Goal: Task Accomplishment & Management: Use online tool/utility

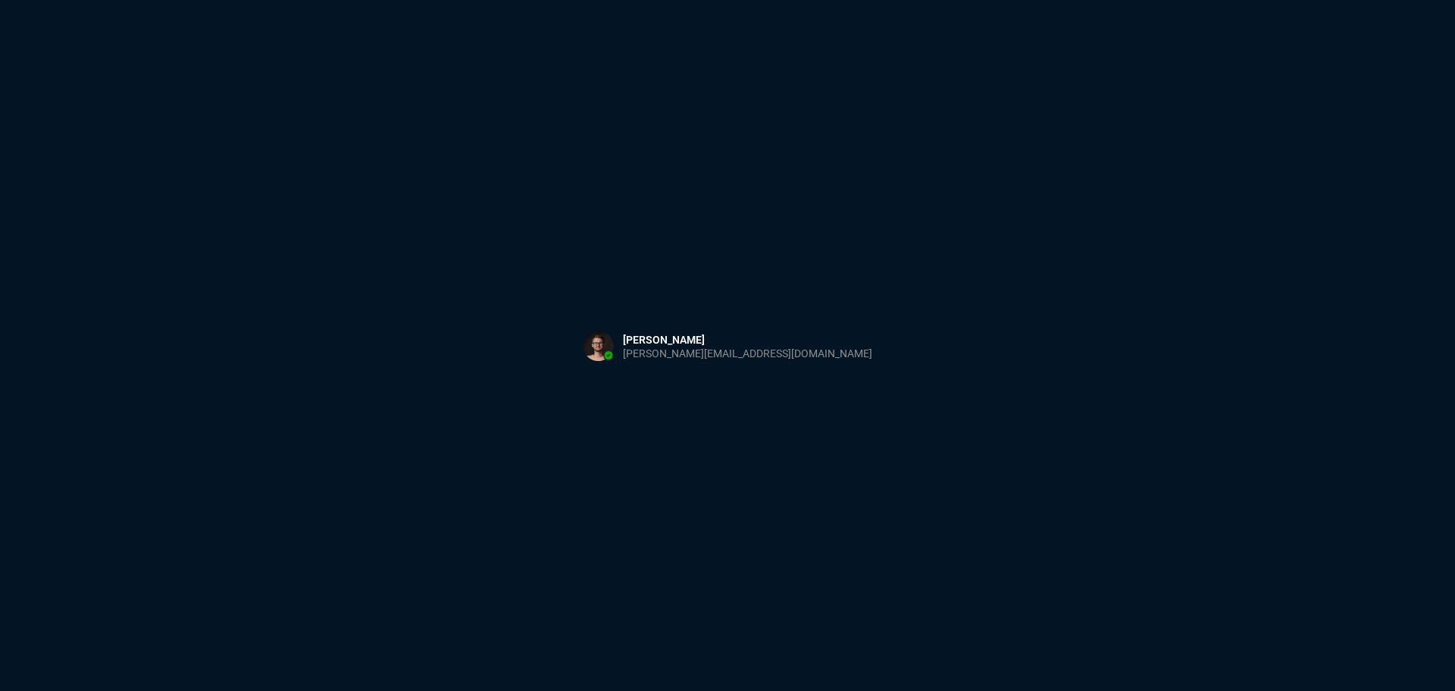
click at [264, 237] on div "Sign in with Microsoft" at bounding box center [727, 345] width 1455 height 691
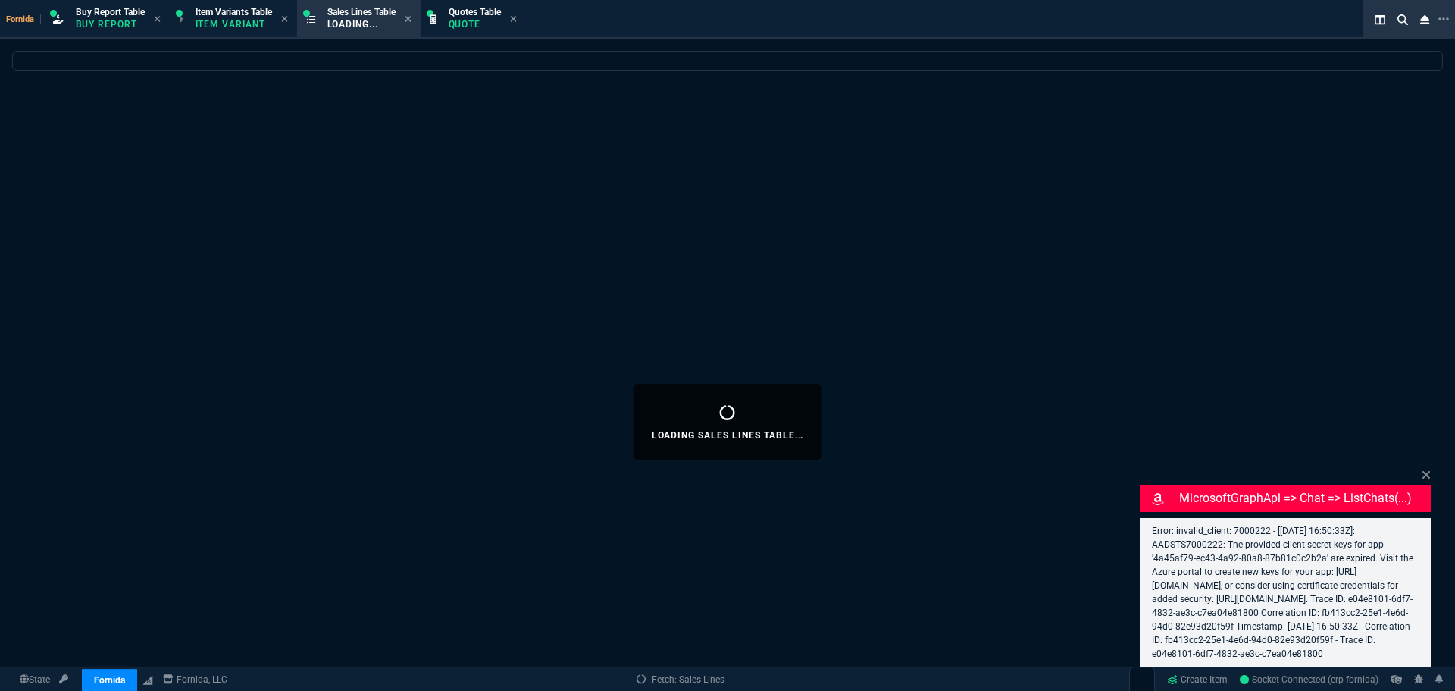
select select "1: BROV"
select select
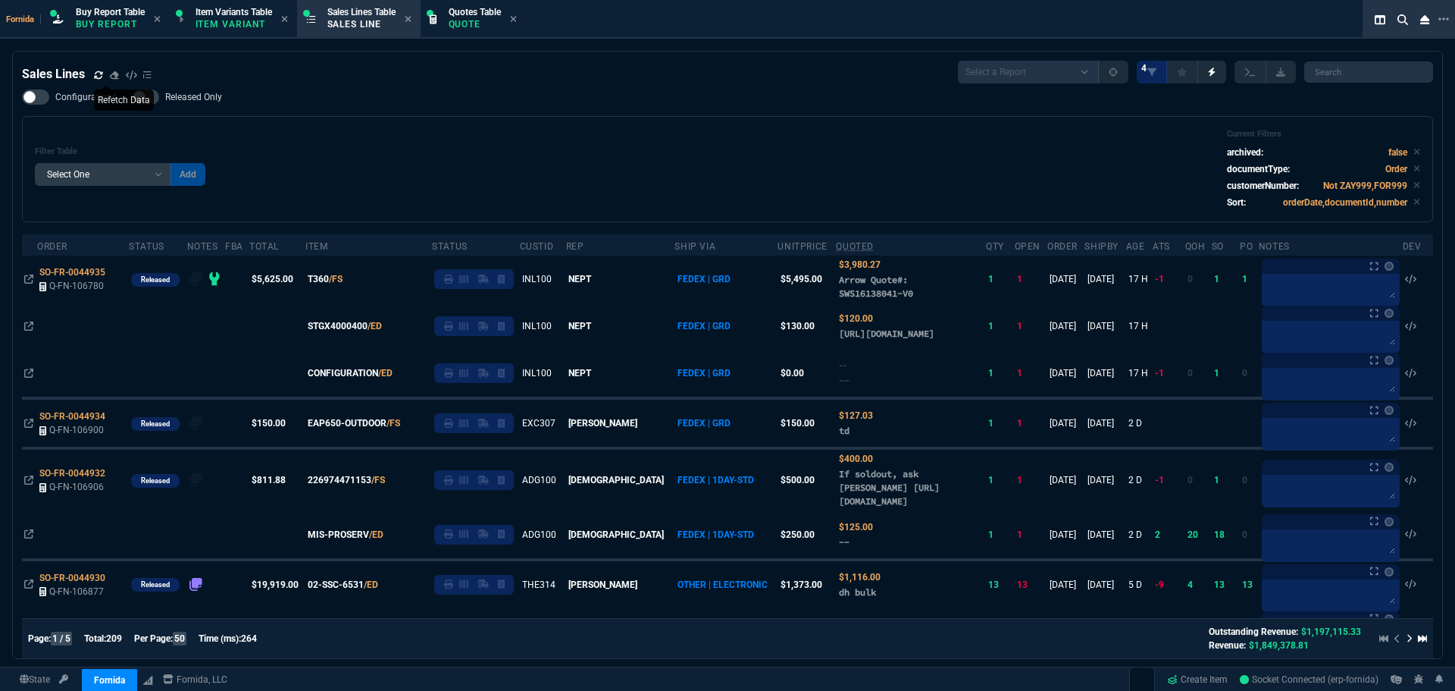
click at [95, 74] on icon at bounding box center [98, 74] width 8 height 8
